Goal: Task Accomplishment & Management: Use online tool/utility

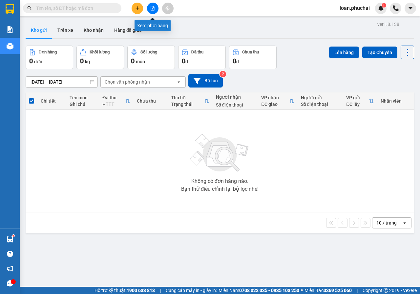
click at [149, 8] on button at bounding box center [152, 8] width 11 height 11
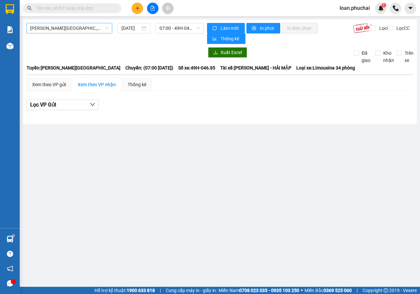
click at [71, 32] on span "[PERSON_NAME][GEOGRAPHIC_DATA]" at bounding box center [69, 28] width 78 height 10
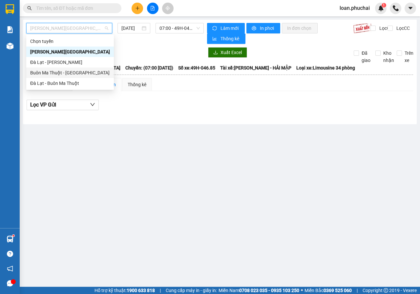
click at [50, 68] on div "Buôn Ma Thuột - [GEOGRAPHIC_DATA]" at bounding box center [70, 73] width 88 height 11
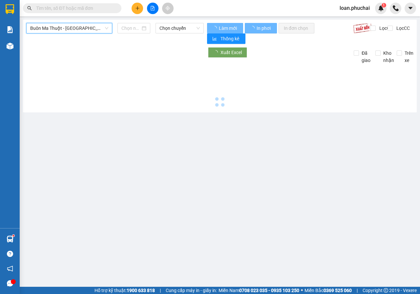
type input "[DATE]"
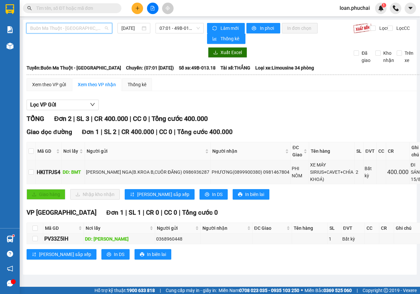
click at [64, 29] on span "Buôn Ma Thuột - [GEOGRAPHIC_DATA]" at bounding box center [69, 28] width 78 height 10
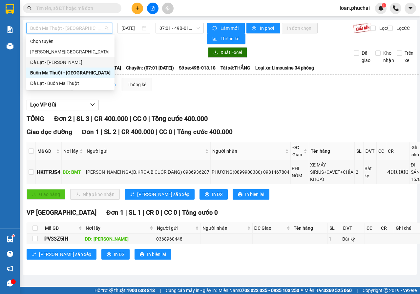
click at [54, 62] on div "Đà Lạt - [PERSON_NAME]" at bounding box center [70, 62] width 80 height 7
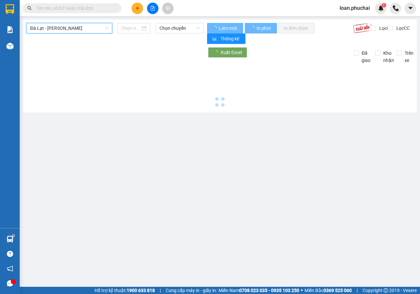
type input "[DATE]"
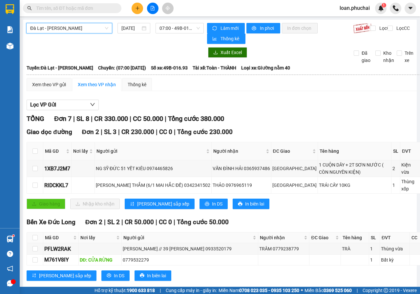
scroll to position [126, 0]
